Goal: Download file/media

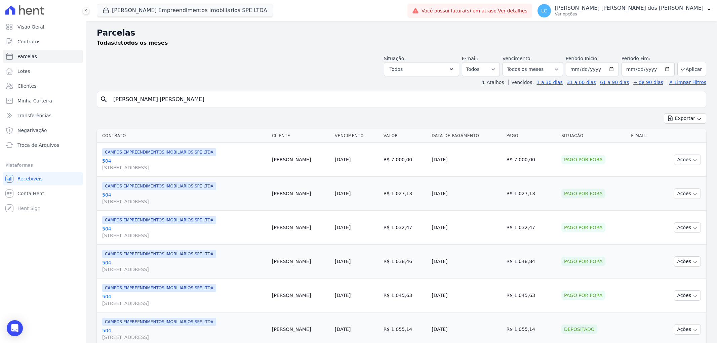
select select
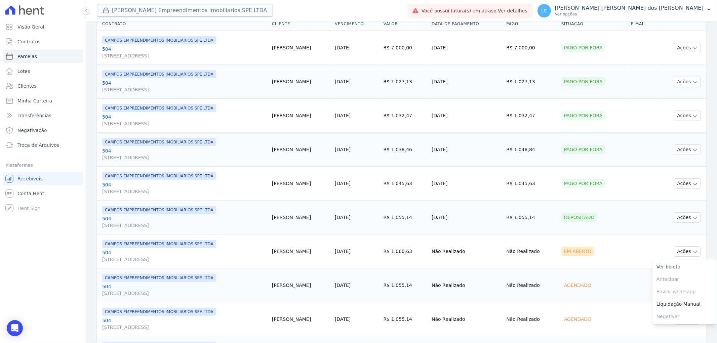
click at [153, 4] on button "[PERSON_NAME] Empreendimentos Imobiliarios SPE LTDA" at bounding box center [185, 10] width 176 height 13
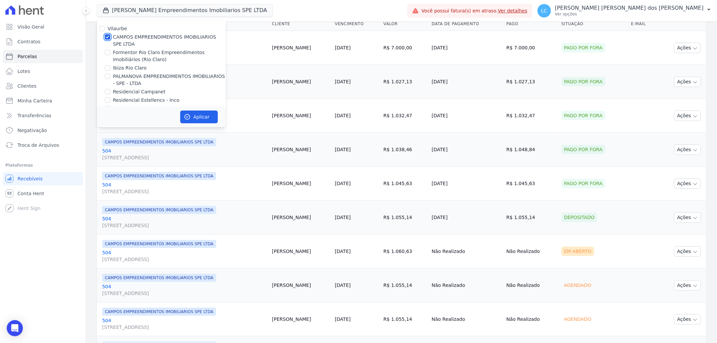
click at [107, 36] on input "CAMPOS EMPREENDIMENTOS IMOBILIARIOS SPE LTDA" at bounding box center [107, 36] width 5 height 5
checkbox input "false"
click at [105, 75] on input "PALMANOVA EMPREENDIMENTOS IMOBILIARIOS - SPE - LTDA" at bounding box center [107, 76] width 5 height 5
checkbox input "true"
click at [182, 113] on button "Aplicar" at bounding box center [199, 117] width 38 height 13
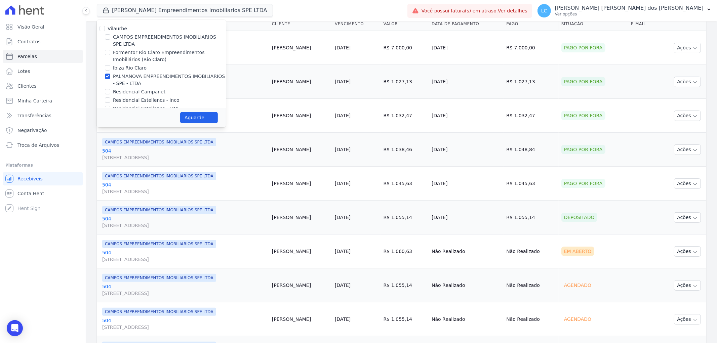
select select
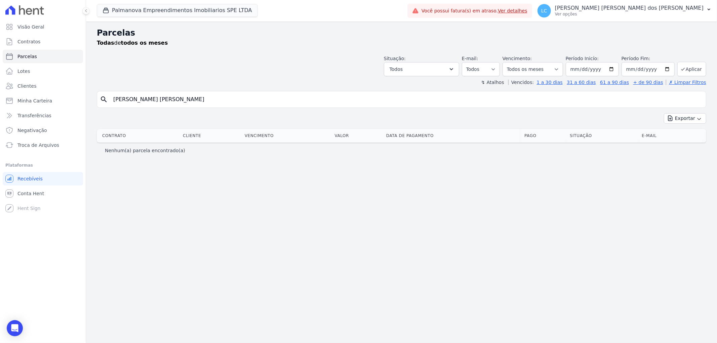
click at [183, 100] on input "[PERSON_NAME] [PERSON_NAME]" at bounding box center [406, 99] width 594 height 13
drag, startPoint x: 183, startPoint y: 100, endPoint x: 53, endPoint y: 89, distance: 130.6
click at [53, 89] on div "Visão Geral Contratos [GEOGRAPHIC_DATA] Lotes Clientes Minha Carteira Transferê…" at bounding box center [358, 171] width 717 height 343
paste input "[PERSON_NAME] [PERSON_NAME] dos [PERSON_NAME]"
type input "[PERSON_NAME] [PERSON_NAME] dos [PERSON_NAME]"
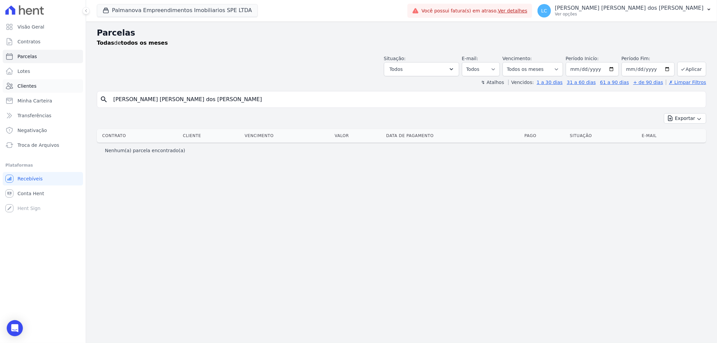
select select
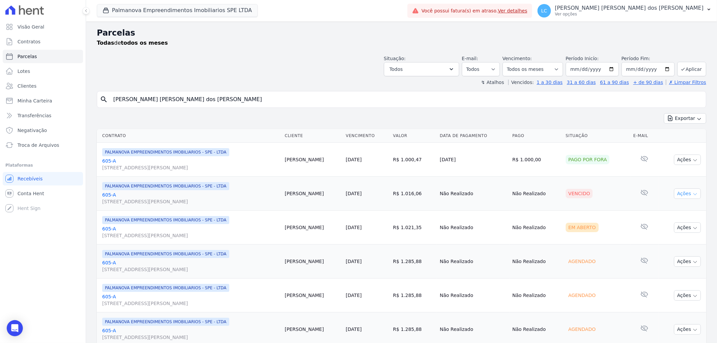
click at [681, 194] on button "Ações" at bounding box center [687, 194] width 27 height 10
click at [678, 207] on link "Ver boleto" at bounding box center [685, 209] width 65 height 12
click at [39, 55] on link "Parcelas" at bounding box center [43, 56] width 80 height 13
select select
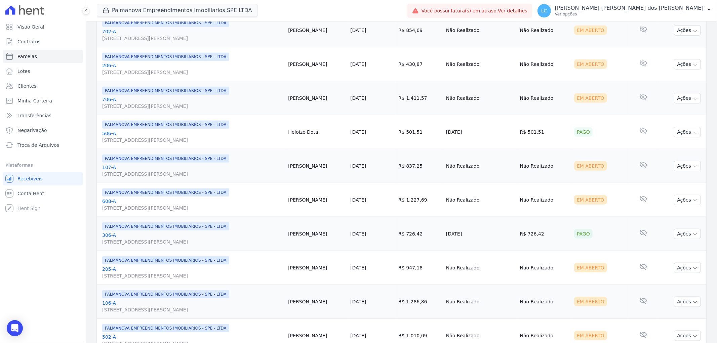
scroll to position [597, 0]
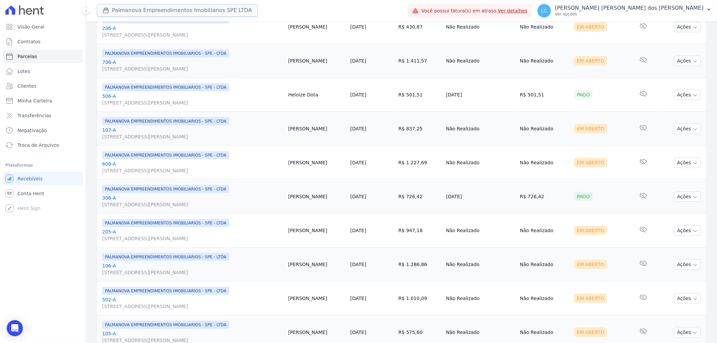
click at [168, 8] on button "Palmanova Empreendimentos Imobiliarios SPE LTDA" at bounding box center [177, 10] width 161 height 13
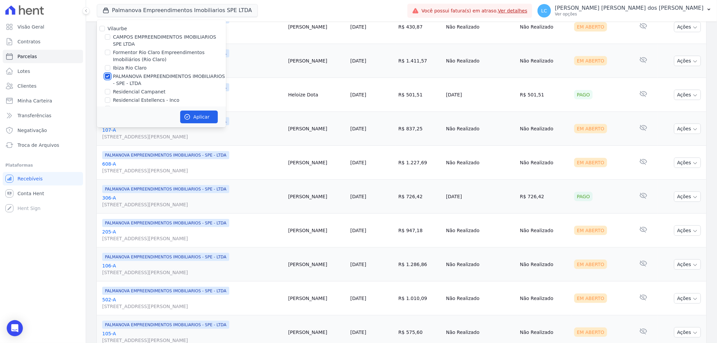
drag, startPoint x: 105, startPoint y: 77, endPoint x: 106, endPoint y: 62, distance: 15.2
click at [105, 75] on input "PALMANOVA EMPREENDIMENTOS IMOBILIARIOS - SPE - LTDA" at bounding box center [107, 76] width 5 height 5
checkbox input "false"
click at [108, 36] on input "CAMPOS EMPREENDIMENTOS IMOBILIARIOS SPE LTDA" at bounding box center [107, 36] width 5 height 5
checkbox input "true"
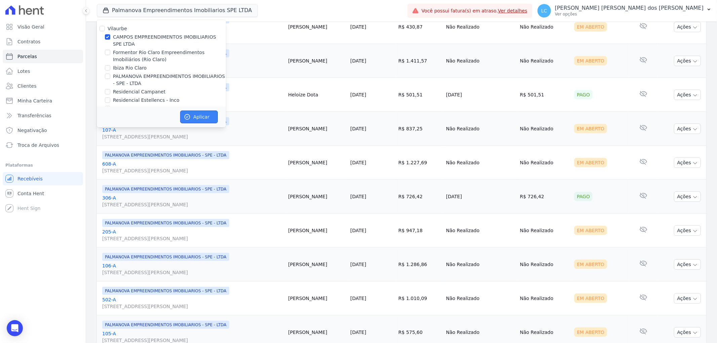
click at [193, 116] on button "Aplicar" at bounding box center [199, 117] width 38 height 13
select select
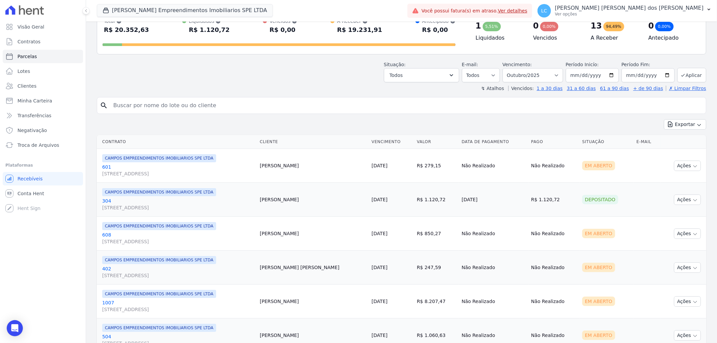
scroll to position [0, 0]
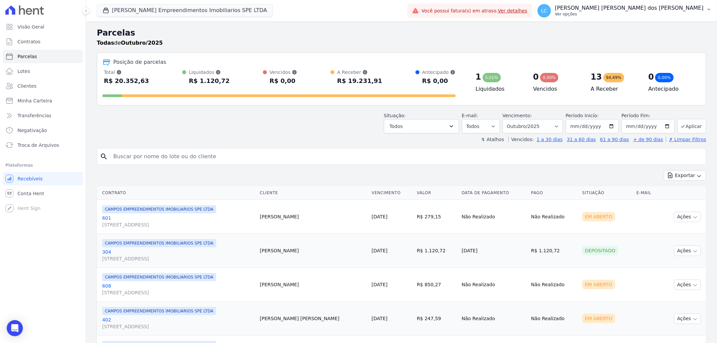
click at [547, 11] on span "LC" at bounding box center [544, 10] width 6 height 5
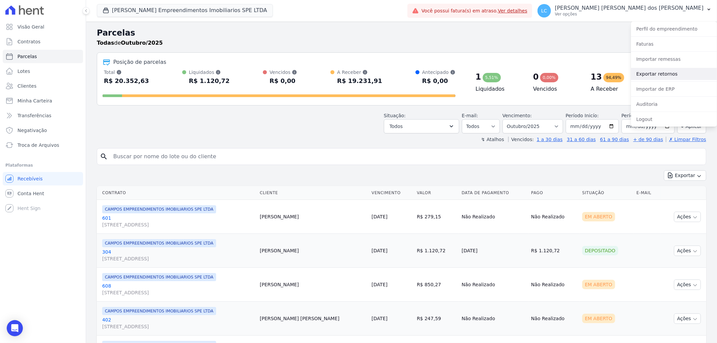
click at [650, 75] on link "Exportar retornos" at bounding box center [674, 74] width 86 height 12
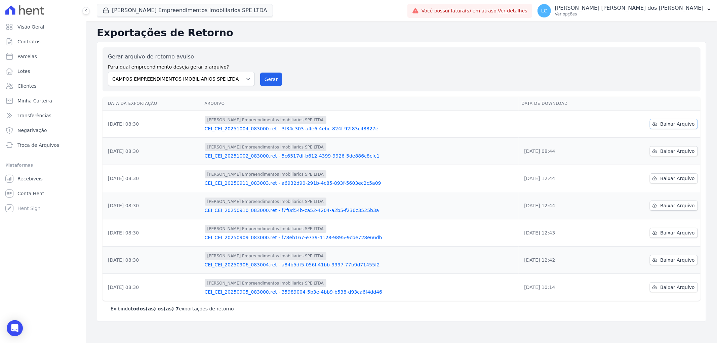
click at [675, 126] on span "Baixar Arquivo" at bounding box center [677, 124] width 35 height 7
click at [182, 8] on button "[PERSON_NAME] Empreendimentos Imobiliarios SPE LTDA" at bounding box center [185, 10] width 176 height 13
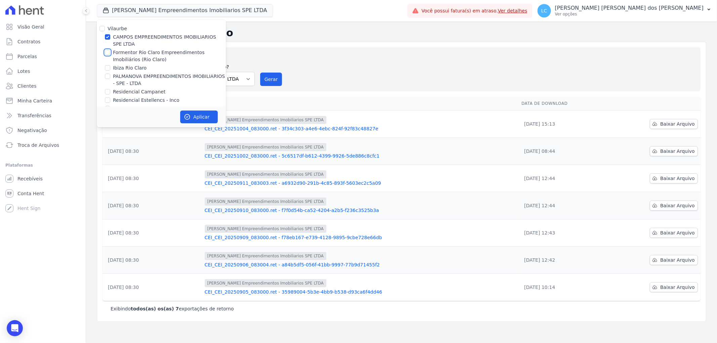
click at [106, 51] on input "Formentor Rio Claro Empreendimentos Imobiliários (Rio Claro)" at bounding box center [107, 52] width 5 height 5
checkbox input "true"
click at [105, 36] on input "CAMPOS EMPREENDIMENTOS IMOBILIARIOS SPE LTDA" at bounding box center [107, 36] width 5 height 5
checkbox input "false"
drag, startPoint x: 174, startPoint y: 109, endPoint x: 177, endPoint y: 109, distance: 3.4
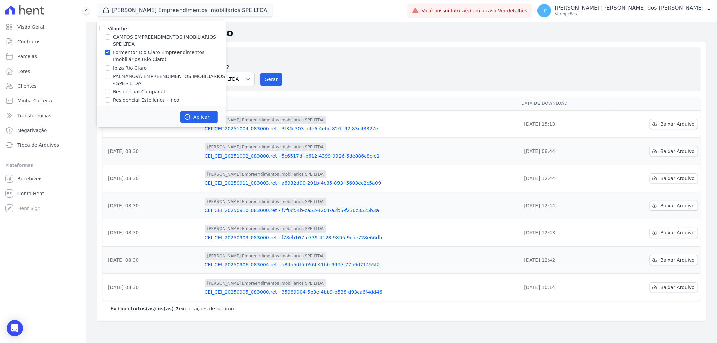
click at [177, 109] on div "Aplicar" at bounding box center [161, 117] width 129 height 21
click at [191, 113] on button "Aplicar" at bounding box center [199, 117] width 38 height 13
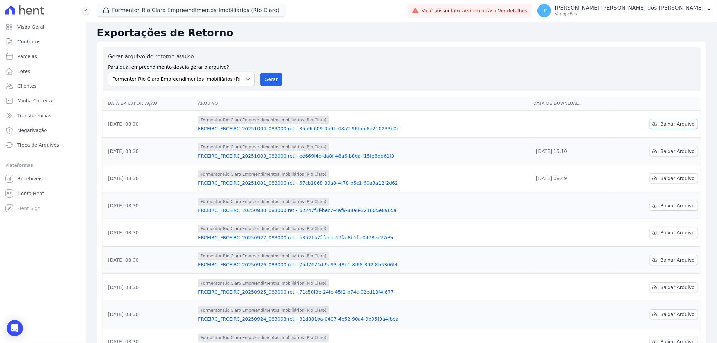
click at [667, 123] on span "Baixar Arquivo" at bounding box center [677, 124] width 35 height 7
click at [155, 7] on button "Formentor Rio Claro Empreendimentos Imobiliários (Rio Claro)" at bounding box center [191, 10] width 189 height 13
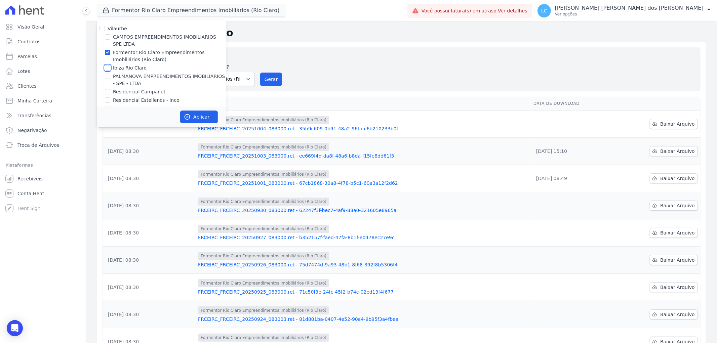
click at [108, 68] on input "Ibiza Rio Claro" at bounding box center [107, 67] width 5 height 5
checkbox input "true"
click at [108, 53] on input "Formentor Rio Claro Empreendimentos Imobiliários (Rio Claro)" at bounding box center [107, 52] width 5 height 5
checkbox input "false"
click at [185, 114] on icon "button" at bounding box center [187, 117] width 7 height 7
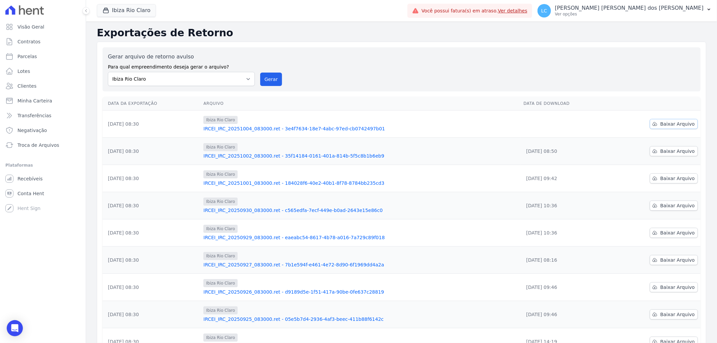
click at [668, 123] on span "Baixar Arquivo" at bounding box center [677, 124] width 35 height 7
click at [129, 12] on button "Ibiza Rio Claro" at bounding box center [126, 10] width 59 height 13
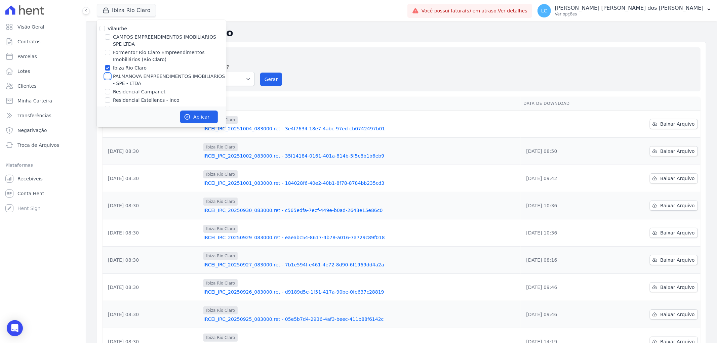
click at [107, 75] on input "PALMANOVA EMPREENDIMENTOS IMOBILIARIOS - SPE - LTDA" at bounding box center [107, 76] width 5 height 5
checkbox input "true"
click at [107, 70] on input "Ibiza Rio Claro" at bounding box center [107, 67] width 5 height 5
checkbox input "false"
click at [202, 115] on button "Aplicar" at bounding box center [199, 117] width 38 height 13
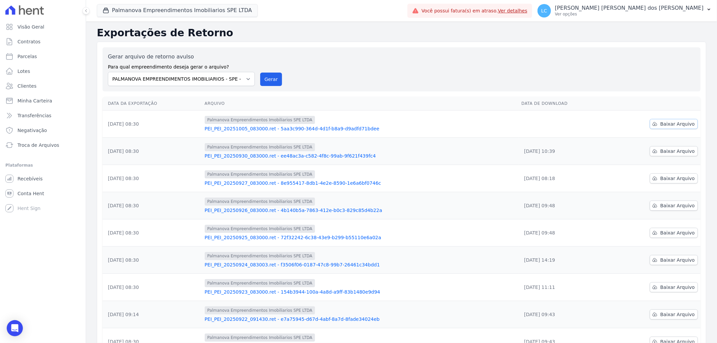
click at [653, 123] on icon at bounding box center [654, 123] width 5 height 5
click at [179, 75] on select "CAMPOS EMPREENDIMENTOS IMOBILIARIOS SPE LTDA Formentor Rio Claro Empreendimento…" at bounding box center [181, 79] width 147 height 14
click at [169, 8] on button "Palmanova Empreendimentos Imobiliarios SPE LTDA" at bounding box center [177, 10] width 161 height 13
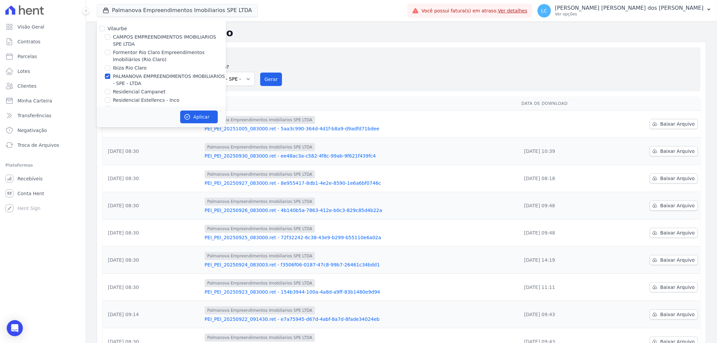
click at [111, 76] on div "PALMANOVA EMPREENDIMENTOS IMOBILIARIOS - SPE - LTDA" at bounding box center [161, 80] width 129 height 14
click at [107, 77] on input "PALMANOVA EMPREENDIMENTOS IMOBILIARIOS - SPE - LTDA" at bounding box center [107, 76] width 5 height 5
checkbox input "false"
click at [109, 93] on input "Residencial Campanet" at bounding box center [107, 91] width 5 height 5
checkbox input "true"
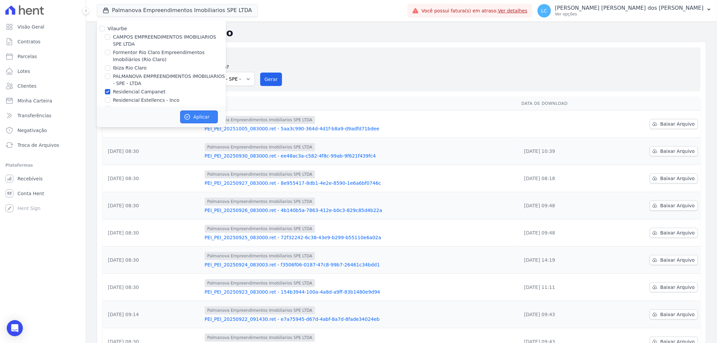
click at [208, 118] on button "Aplicar" at bounding box center [199, 117] width 38 height 13
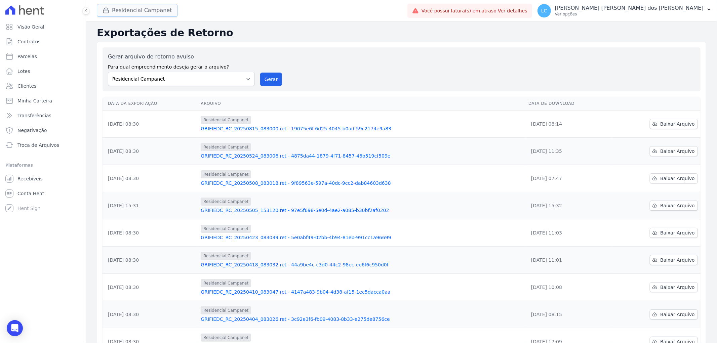
click at [149, 8] on button "Residencial Campanet" at bounding box center [137, 10] width 81 height 13
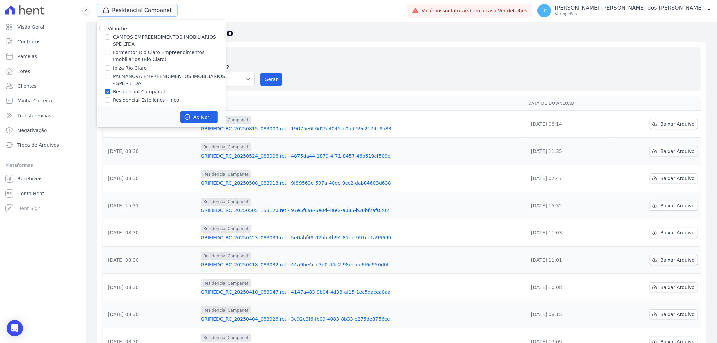
scroll to position [11, 0]
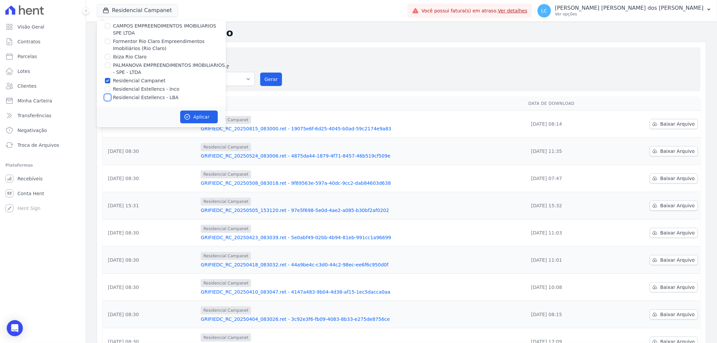
click at [109, 95] on input "Residencial Estellencs - LBA" at bounding box center [107, 97] width 5 height 5
checkbox input "true"
click at [106, 80] on input "Residencial Campanet" at bounding box center [107, 80] width 5 height 5
checkbox input "false"
click at [214, 119] on button "Aplicar" at bounding box center [199, 117] width 38 height 13
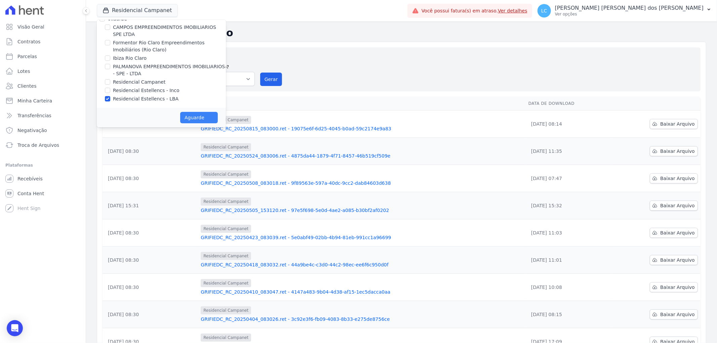
scroll to position [9, 0]
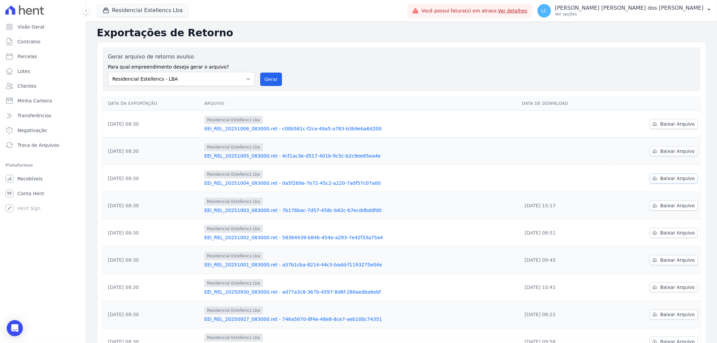
click at [656, 179] on link "Baixar Arquivo" at bounding box center [674, 178] width 48 height 10
click at [663, 149] on span "Baixar Arquivo" at bounding box center [677, 151] width 35 height 7
click at [594, 187] on td at bounding box center [563, 178] width 89 height 27
click at [662, 153] on span "Baixar Arquivo" at bounding box center [677, 151] width 35 height 7
click at [660, 126] on span "Baixar Arquivo" at bounding box center [677, 124] width 35 height 7
